Goal: Task Accomplishment & Management: Use online tool/utility

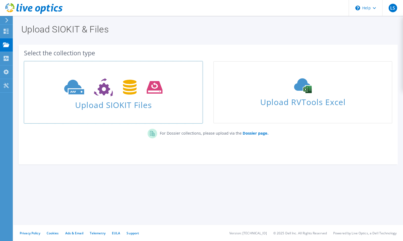
click at [120, 104] on span "Upload SIOKIT Files" at bounding box center [114, 103] width 178 height 11
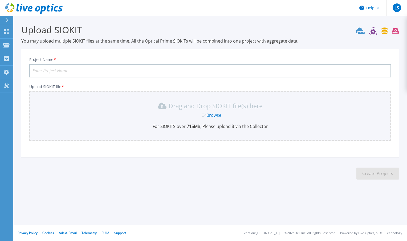
click at [216, 117] on link "Browse" at bounding box center [214, 115] width 15 height 6
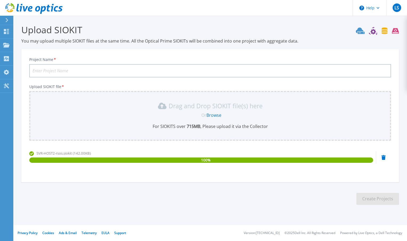
click at [56, 55] on div "Project Name * Upload SIOKIT file * Drag and Drop SIOKIT file(s) here Or Browse…" at bounding box center [210, 118] width 378 height 130
click at [54, 73] on input "Project Name *" at bounding box center [210, 70] width 362 height 13
type input "host2-rsos"
click at [372, 201] on button "Create Projects" at bounding box center [378, 199] width 43 height 12
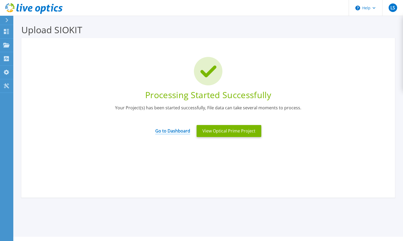
click at [175, 132] on link "Go to Dashboard" at bounding box center [172, 129] width 35 height 10
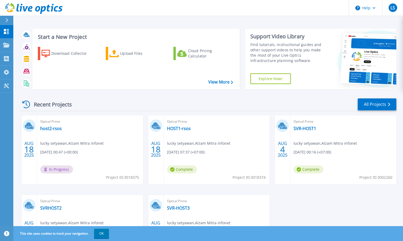
click at [104, 145] on span "lucky setyawan , Alzam Mitra infonet" at bounding box center [71, 144] width 63 height 6
click at [182, 128] on link "HOST1-rsos" at bounding box center [179, 128] width 24 height 5
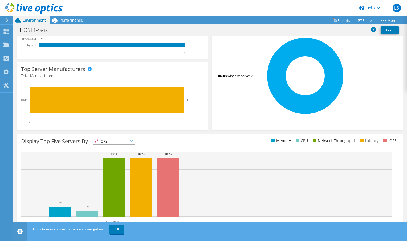
scroll to position [114, 0]
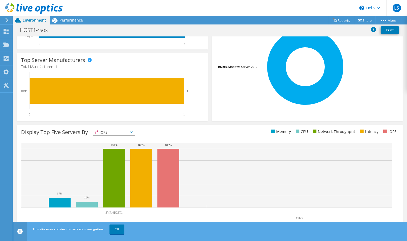
click at [124, 134] on span "IOPS" at bounding box center [114, 132] width 42 height 6
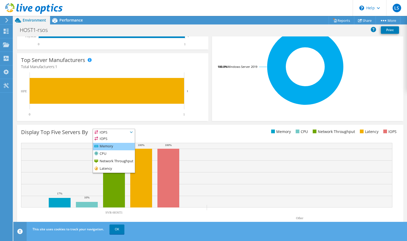
click at [109, 145] on li "Memory" at bounding box center [114, 146] width 42 height 7
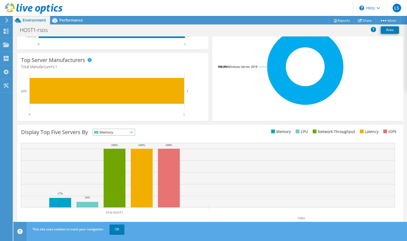
click at [117, 134] on span "Memory" at bounding box center [110, 132] width 35 height 6
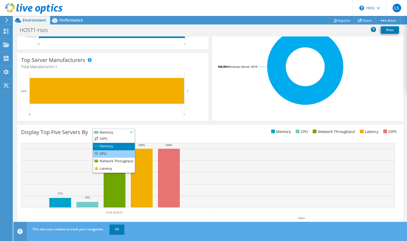
click at [111, 153] on li "CPU" at bounding box center [114, 154] width 42 height 7
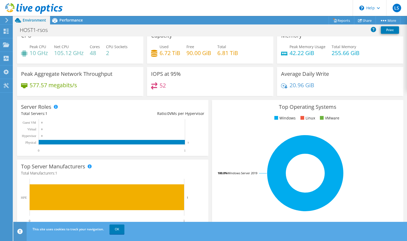
scroll to position [0, 0]
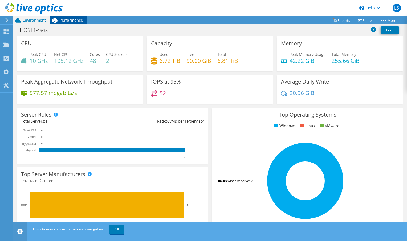
click at [64, 23] on div "Performance" at bounding box center [68, 20] width 37 height 9
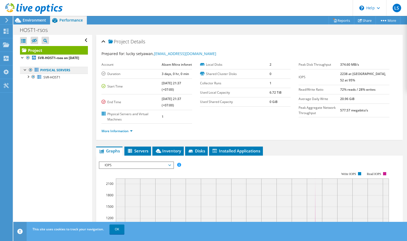
click at [43, 74] on link "Physical Servers" at bounding box center [54, 70] width 68 height 7
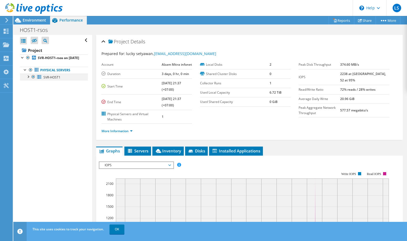
click at [28, 79] on div at bounding box center [27, 76] width 5 height 5
click at [32, 100] on div at bounding box center [30, 97] width 5 height 5
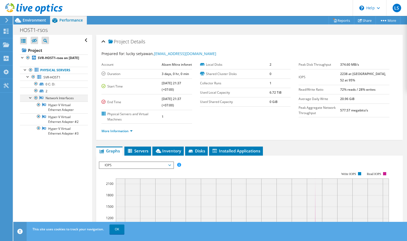
click at [31, 100] on div at bounding box center [30, 97] width 5 height 5
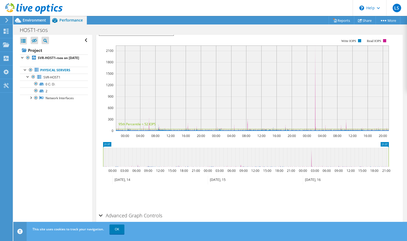
scroll to position [150, 0]
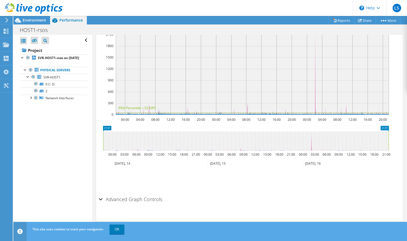
click at [102, 200] on div "Advanced Graph Controls" at bounding box center [249, 199] width 301 height 11
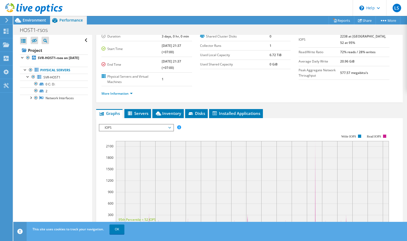
scroll to position [91, 0]
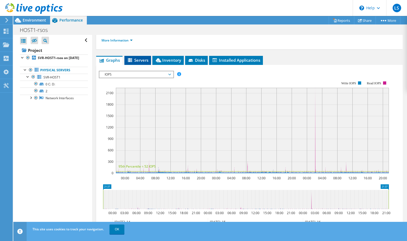
click at [136, 59] on span "Servers" at bounding box center [137, 60] width 21 height 5
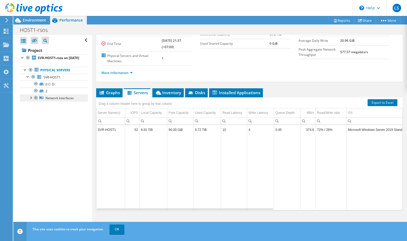
click at [57, 102] on link "Network Interfaces" at bounding box center [54, 98] width 68 height 7
click at [29, 100] on div at bounding box center [30, 97] width 5 height 5
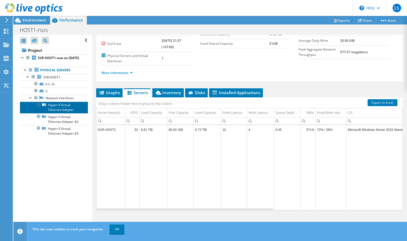
click at [50, 109] on link "Hyper-V Virtual Ethernet Adapter" at bounding box center [54, 108] width 68 height 12
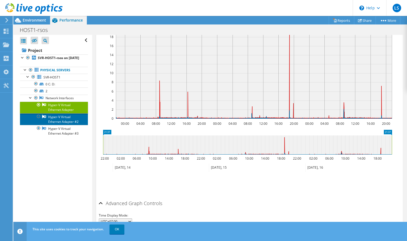
click at [61, 125] on link "Hyper-V Virtual Ethernet Adapter #2" at bounding box center [54, 120] width 68 height 12
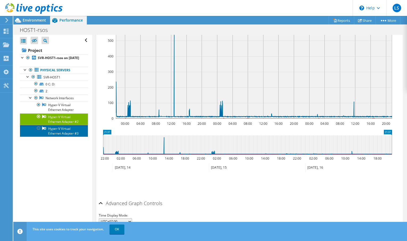
click at [58, 137] on link "Hyper-V Virtual Ethernet Adapter #3" at bounding box center [54, 131] width 68 height 12
